Goal: Find specific page/section: Find specific page/section

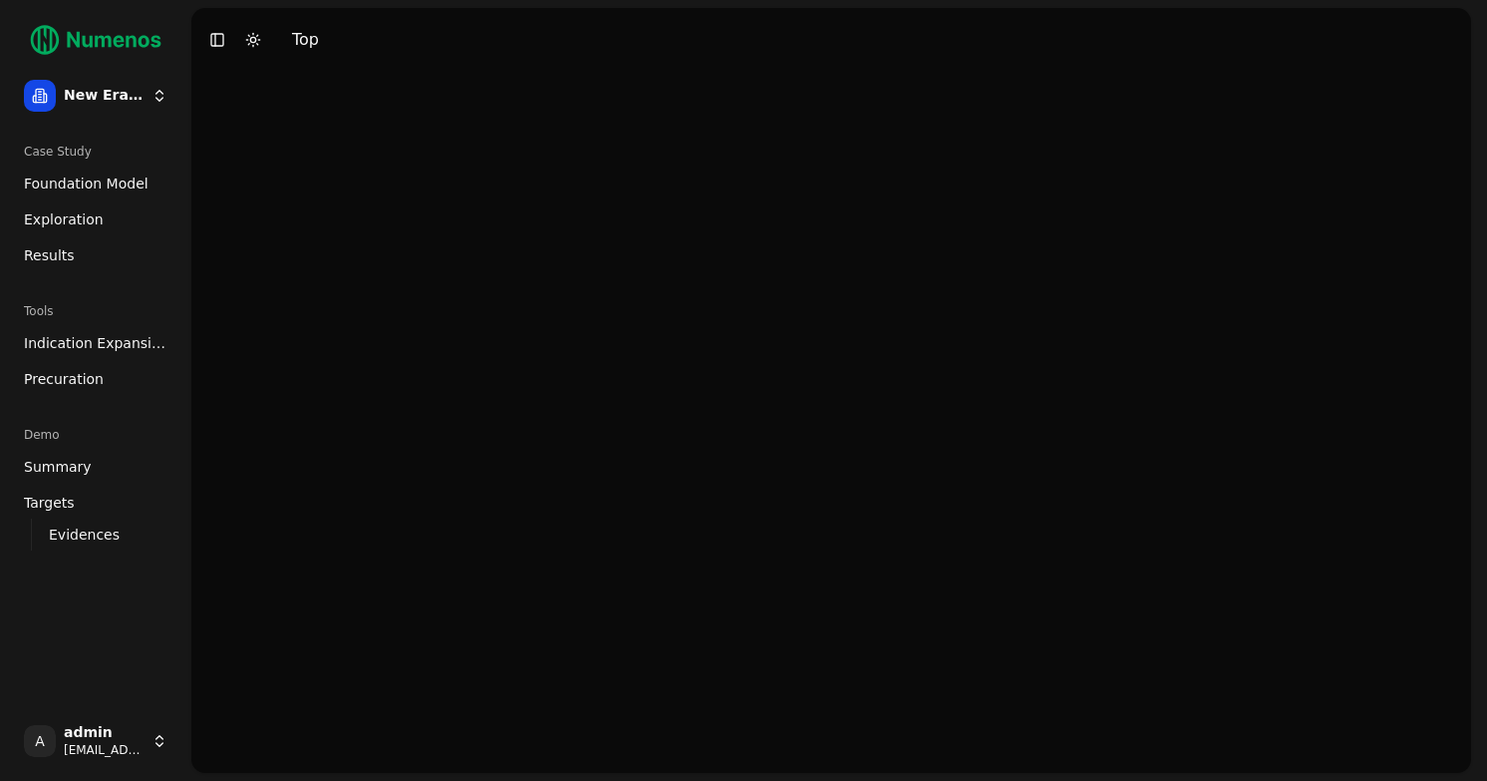
click at [57, 224] on span "Exploration" at bounding box center [64, 219] width 80 height 20
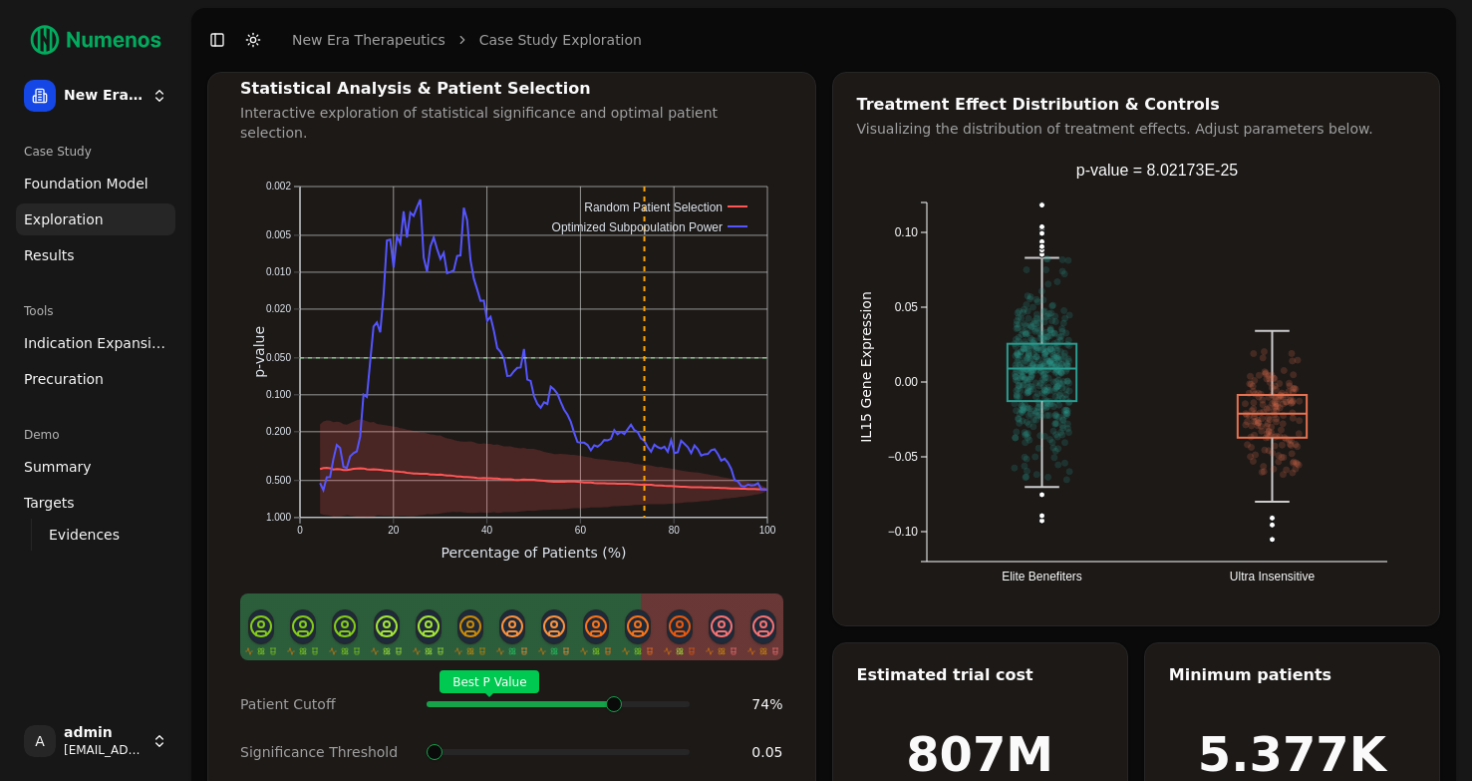
click at [682, 700] on span at bounding box center [683, 704] width 2 height 8
click at [88, 251] on link "Results" at bounding box center [96, 255] width 160 height 32
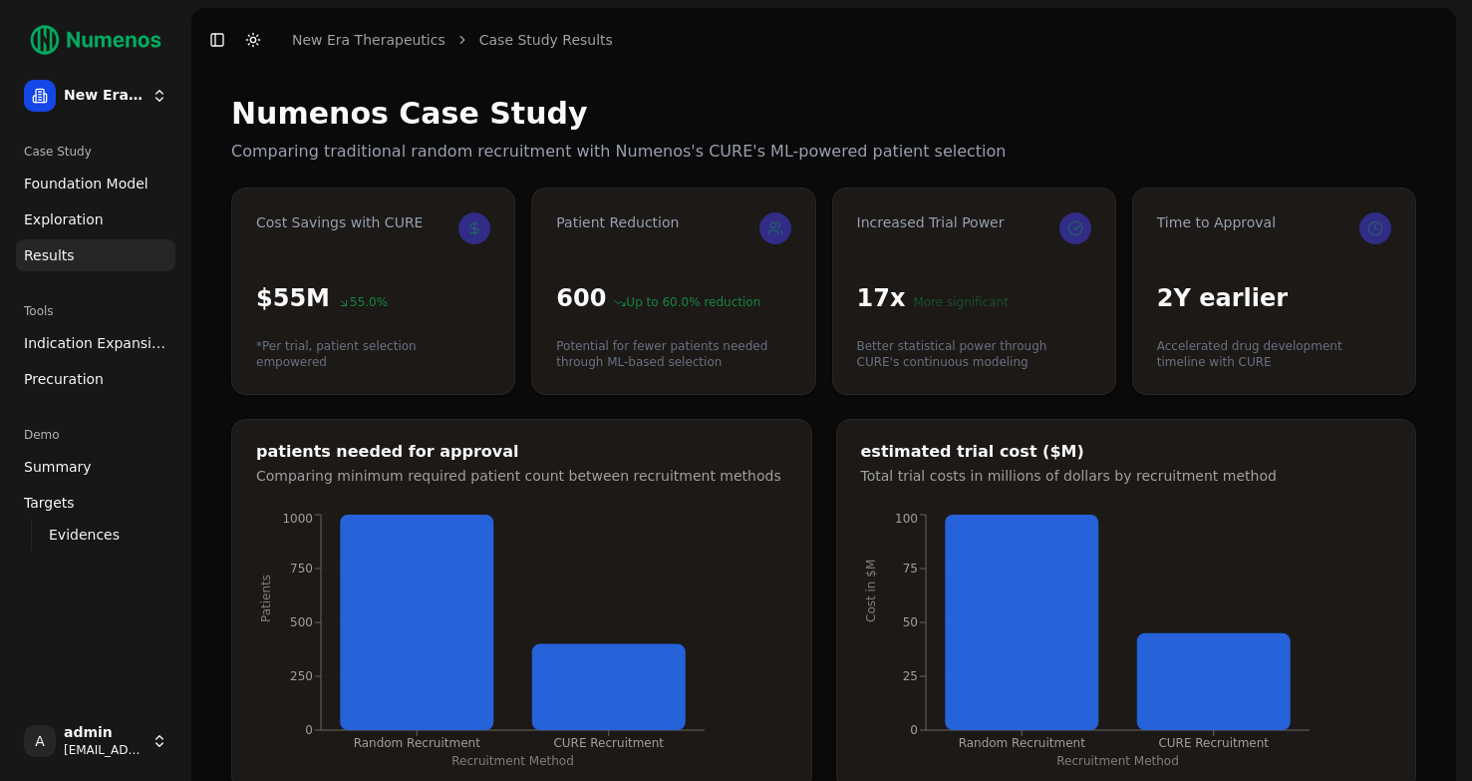
click at [72, 225] on span "Exploration" at bounding box center [64, 219] width 80 height 20
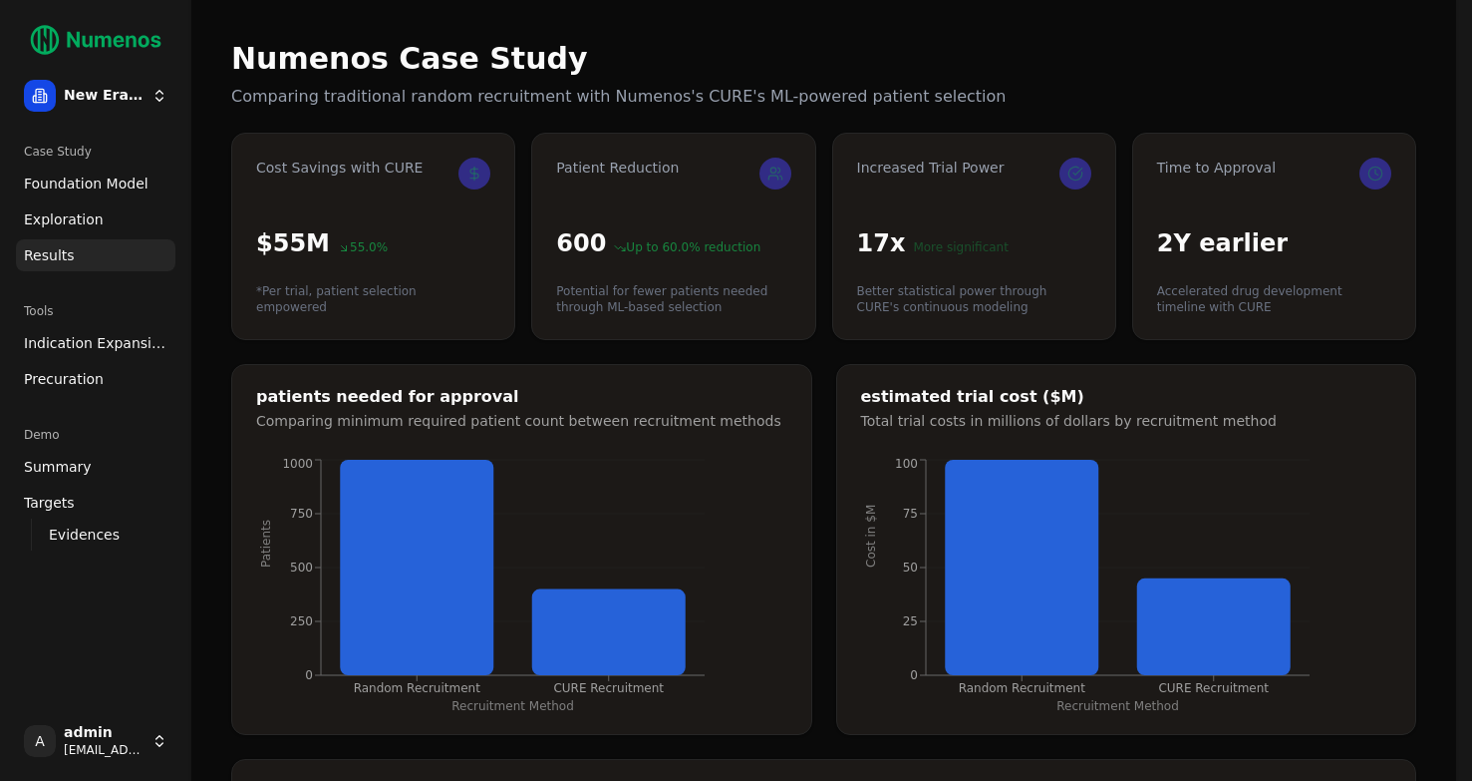
scroll to position [35, 0]
